Goal: Find specific page/section: Find specific page/section

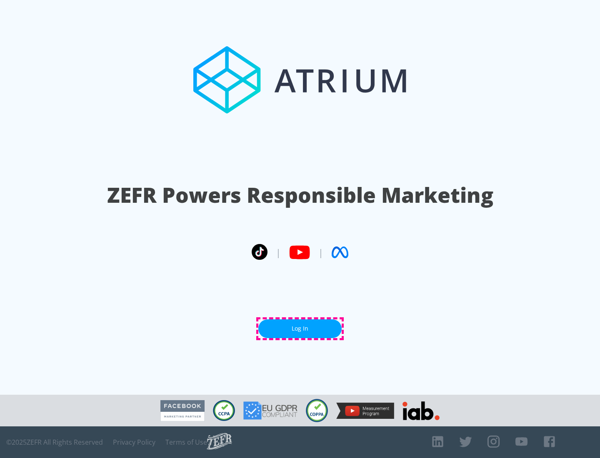
click at [300, 329] on link "Log In" at bounding box center [299, 328] width 83 height 19
